Goal: Information Seeking & Learning: Find specific fact

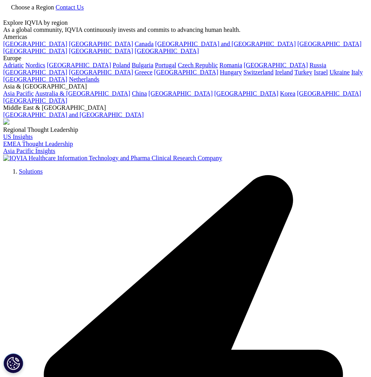
scroll to position [283, 0]
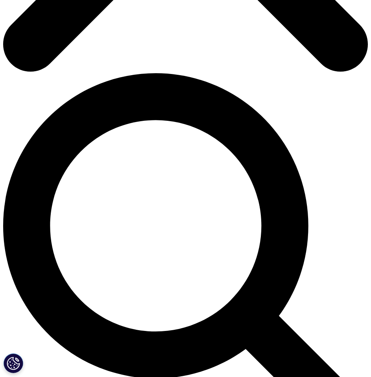
scroll to position [336, 0]
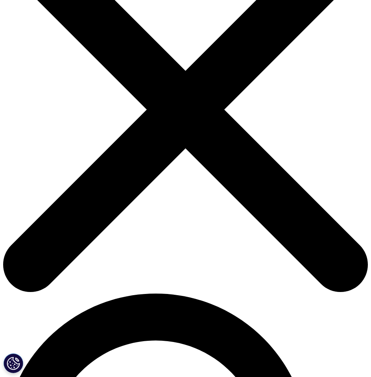
scroll to position [110, 0]
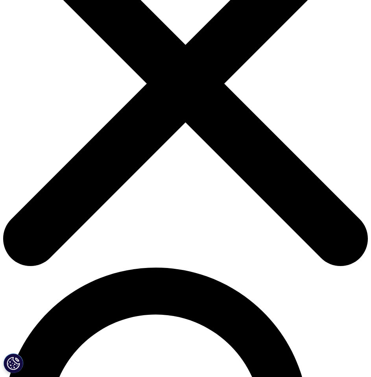
drag, startPoint x: 256, startPoint y: 243, endPoint x: 94, endPoint y: 261, distance: 163.2
copy p "a leading global provider of clinical research services, commercial insights an…"
drag, startPoint x: 221, startPoint y: 243, endPoint x: 223, endPoint y: 255, distance: 12.0
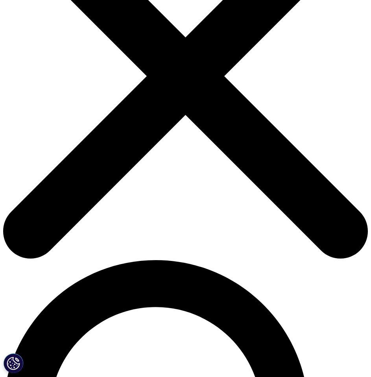
scroll to position [126, 0]
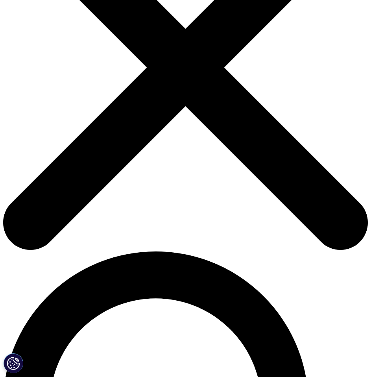
drag, startPoint x: 202, startPoint y: 227, endPoint x: 96, endPoint y: 246, distance: 107.8
copy p "IQVIA (NYSE:IQV), a leading global provider of clinical research services, comm…"
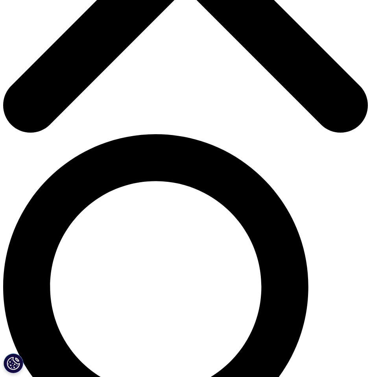
scroll to position [245, 0]
